Goal: Find specific page/section: Find specific page/section

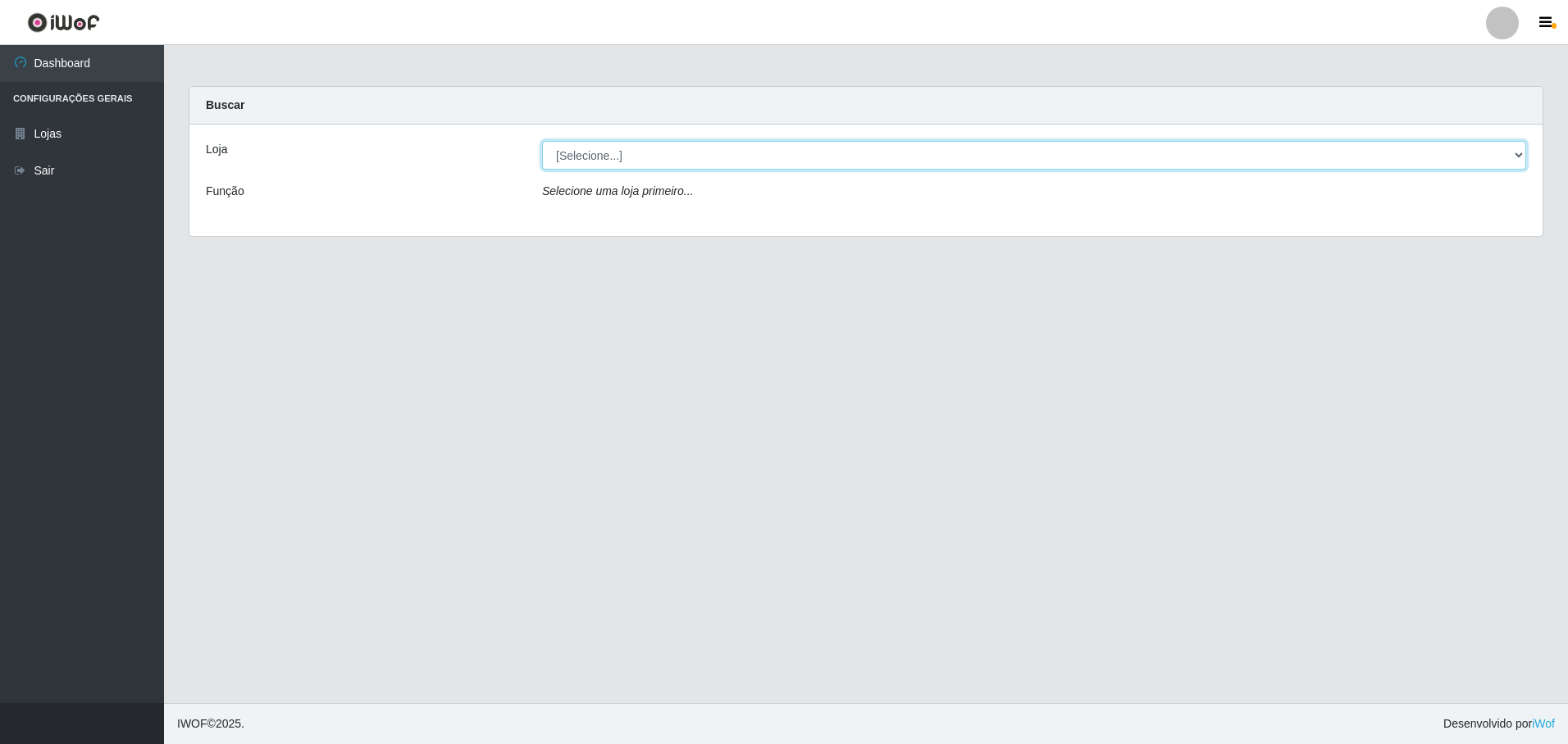
click at [604, 158] on select "[Selecione...] Extrabom - Loja 05 [GEOGRAPHIC_DATA]" at bounding box center [1034, 155] width 984 height 28
select select "494"
click at [542, 141] on select "[Selecione...] Extrabom - Loja 05 Jardim Camburi" at bounding box center [1034, 155] width 984 height 28
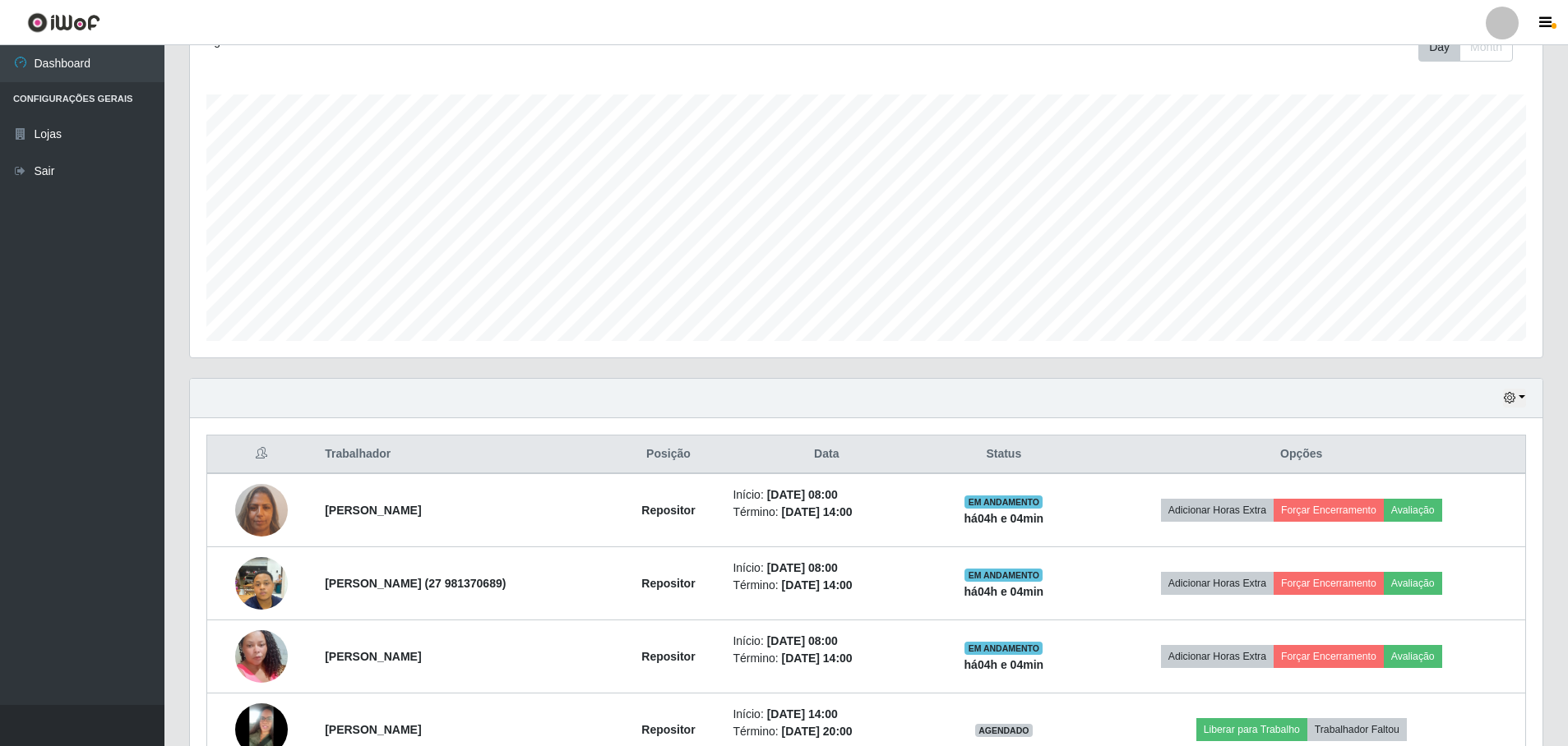
scroll to position [419, 0]
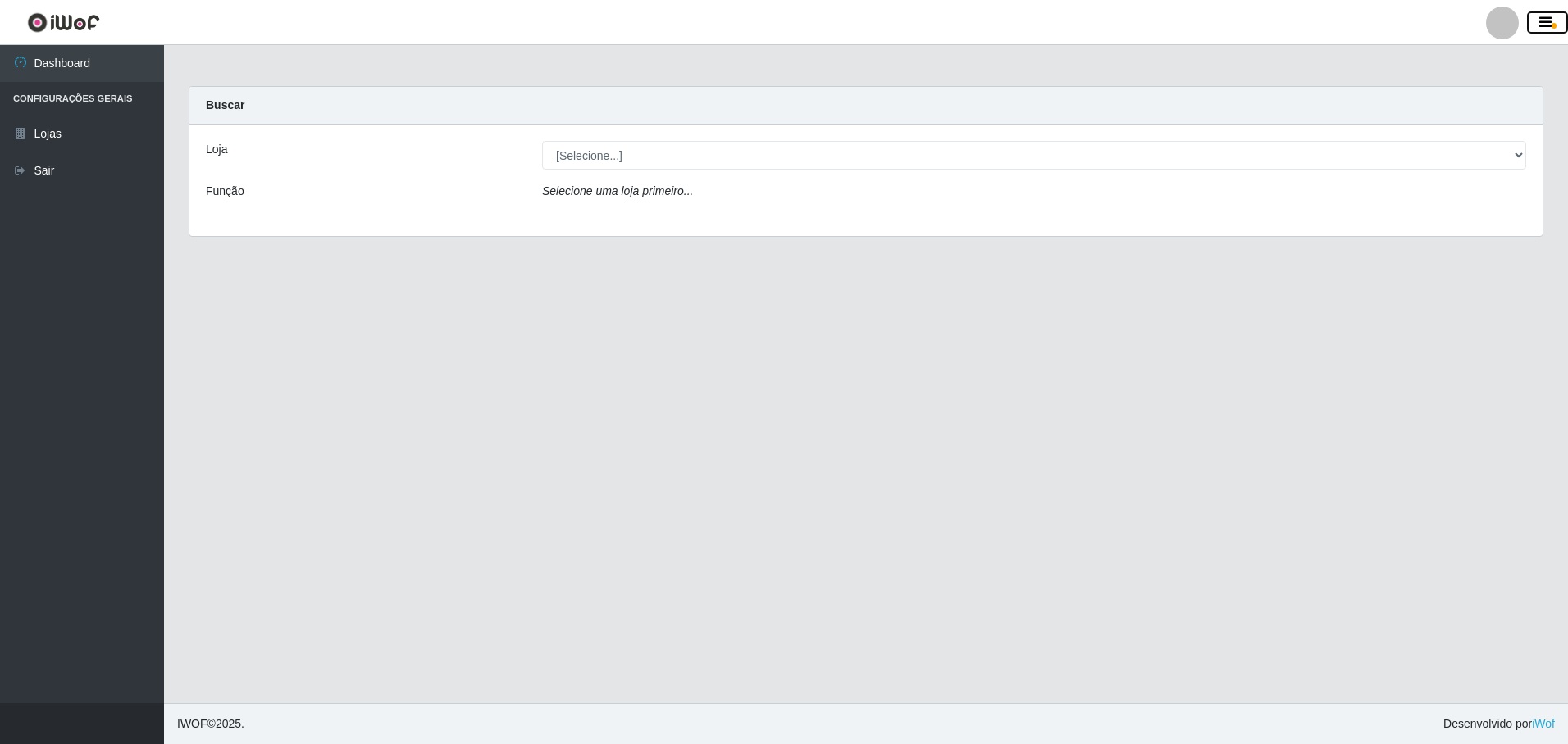
click at [1551, 23] on icon "button" at bounding box center [1545, 23] width 13 height 15
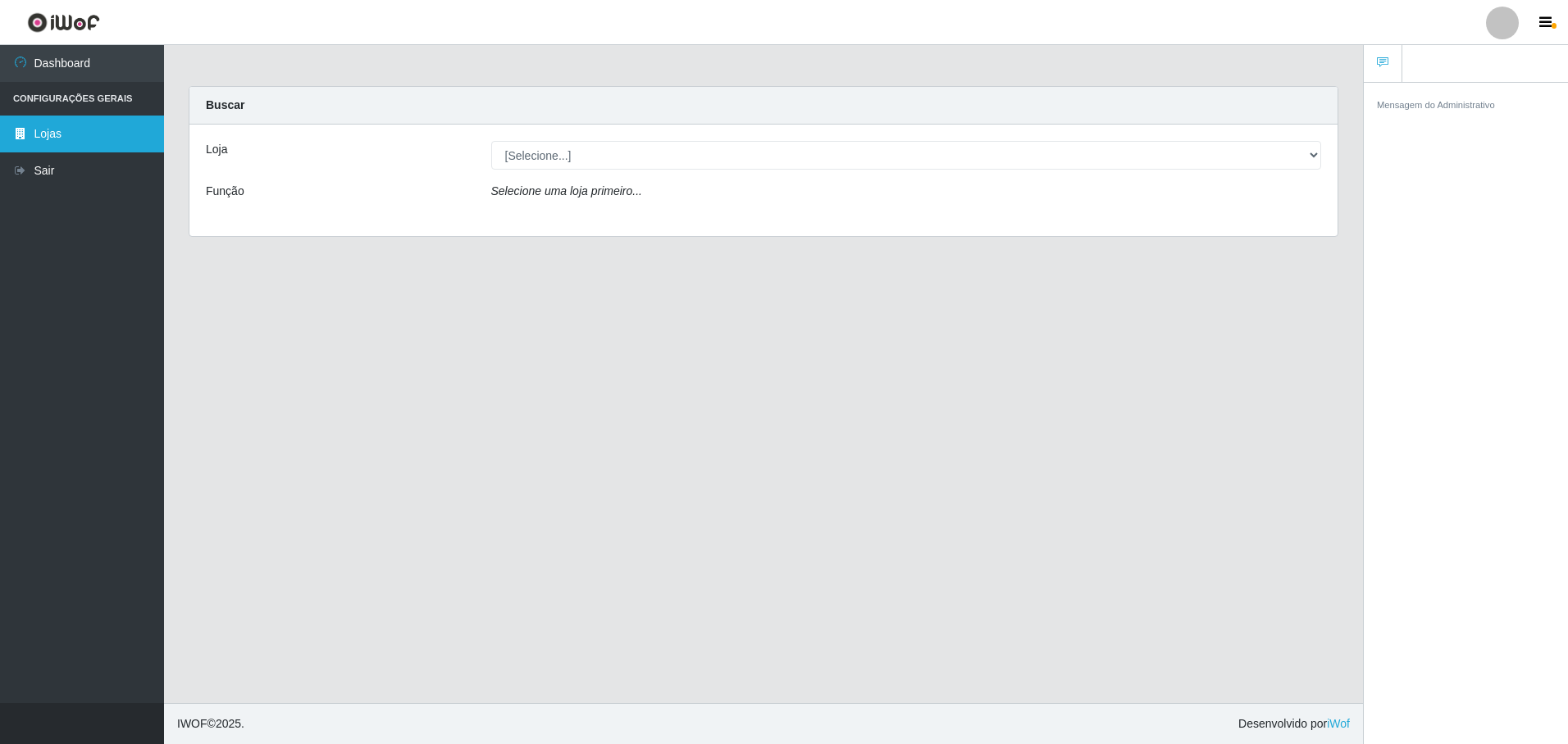
click at [36, 135] on link "Lojas" at bounding box center [82, 134] width 164 height 37
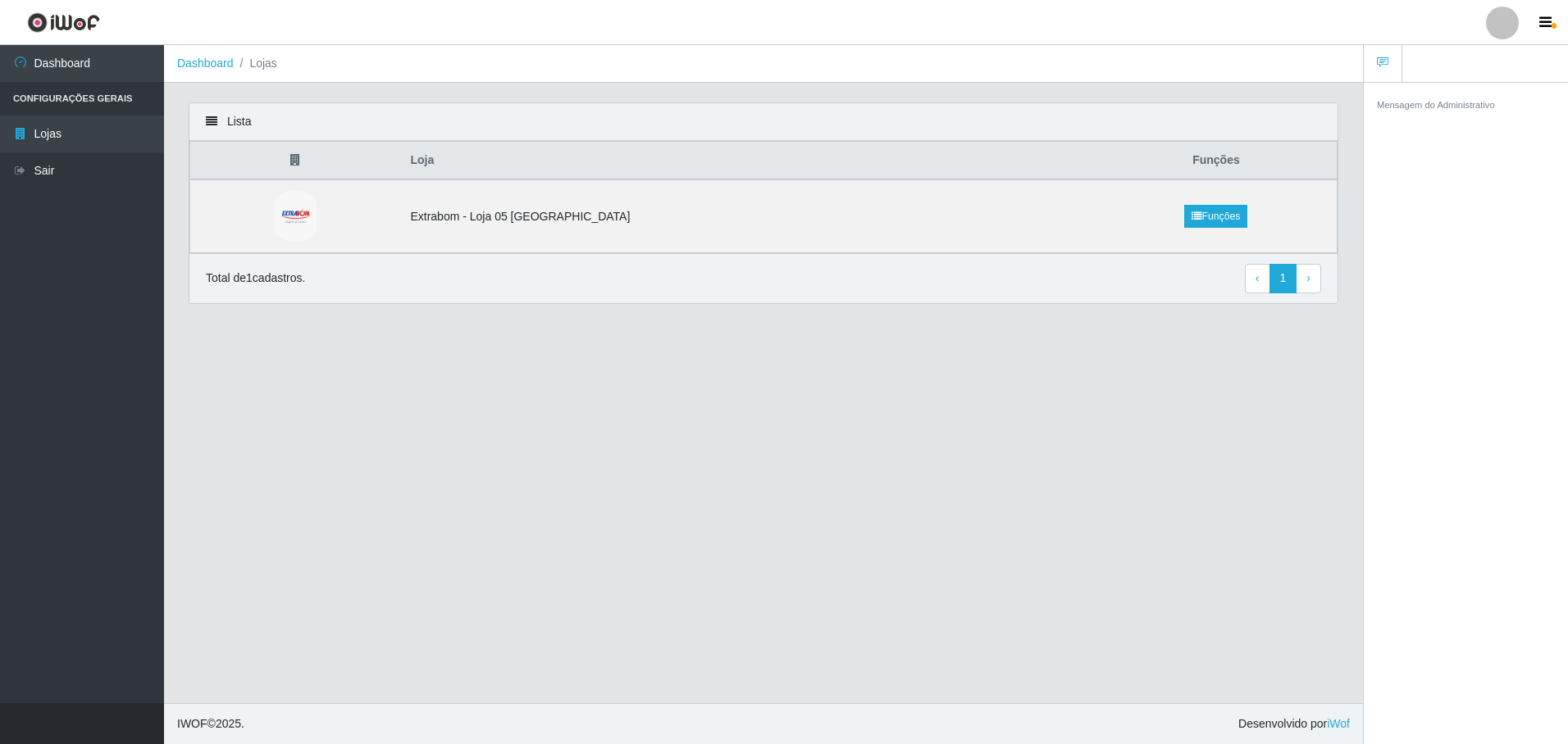
click at [209, 127] on icon at bounding box center [211, 121] width 12 height 12
click at [212, 119] on icon at bounding box center [211, 121] width 12 height 12
click at [216, 68] on link "Dashboard" at bounding box center [206, 63] width 57 height 13
